Goal: Find specific page/section: Find specific page/section

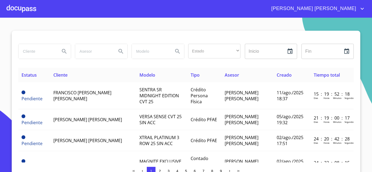
drag, startPoint x: 0, startPoint y: 0, endPoint x: 361, endPoint y: 10, distance: 360.9
click at [361, 10] on icon "account of current user" at bounding box center [362, 8] width 7 height 7
click at [358, 13] on li "Salir" at bounding box center [357, 12] width 18 height 10
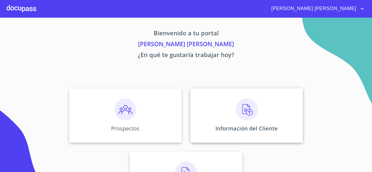
click at [255, 108] on img at bounding box center [247, 110] width 22 height 22
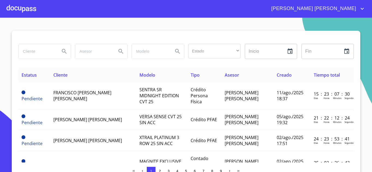
click at [33, 50] on input "search" at bounding box center [37, 51] width 37 height 15
type input "[PERSON_NAME]"
click at [62, 50] on icon "Search" at bounding box center [64, 51] width 7 height 7
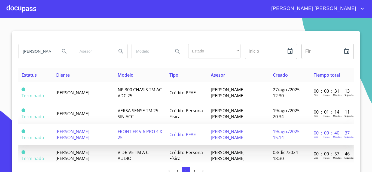
click at [81, 127] on td "[PERSON_NAME] [PERSON_NAME]" at bounding box center [83, 134] width 62 height 21
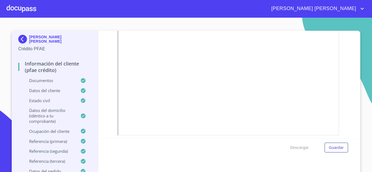
scroll to position [185, 0]
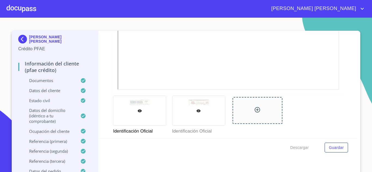
click at [190, 106] on div at bounding box center [198, 111] width 53 height 30
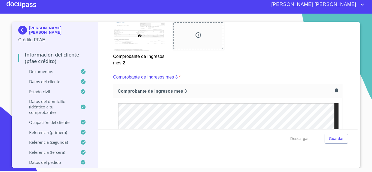
scroll to position [1034, 0]
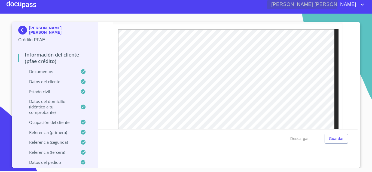
click at [359, 3] on icon "account of current user" at bounding box center [362, 4] width 7 height 7
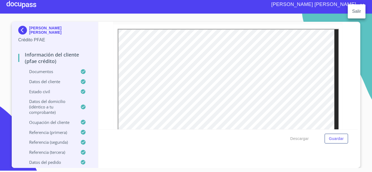
click at [357, 9] on li "Salir" at bounding box center [357, 12] width 18 height 10
